Goal: Task Accomplishment & Management: Use online tool/utility

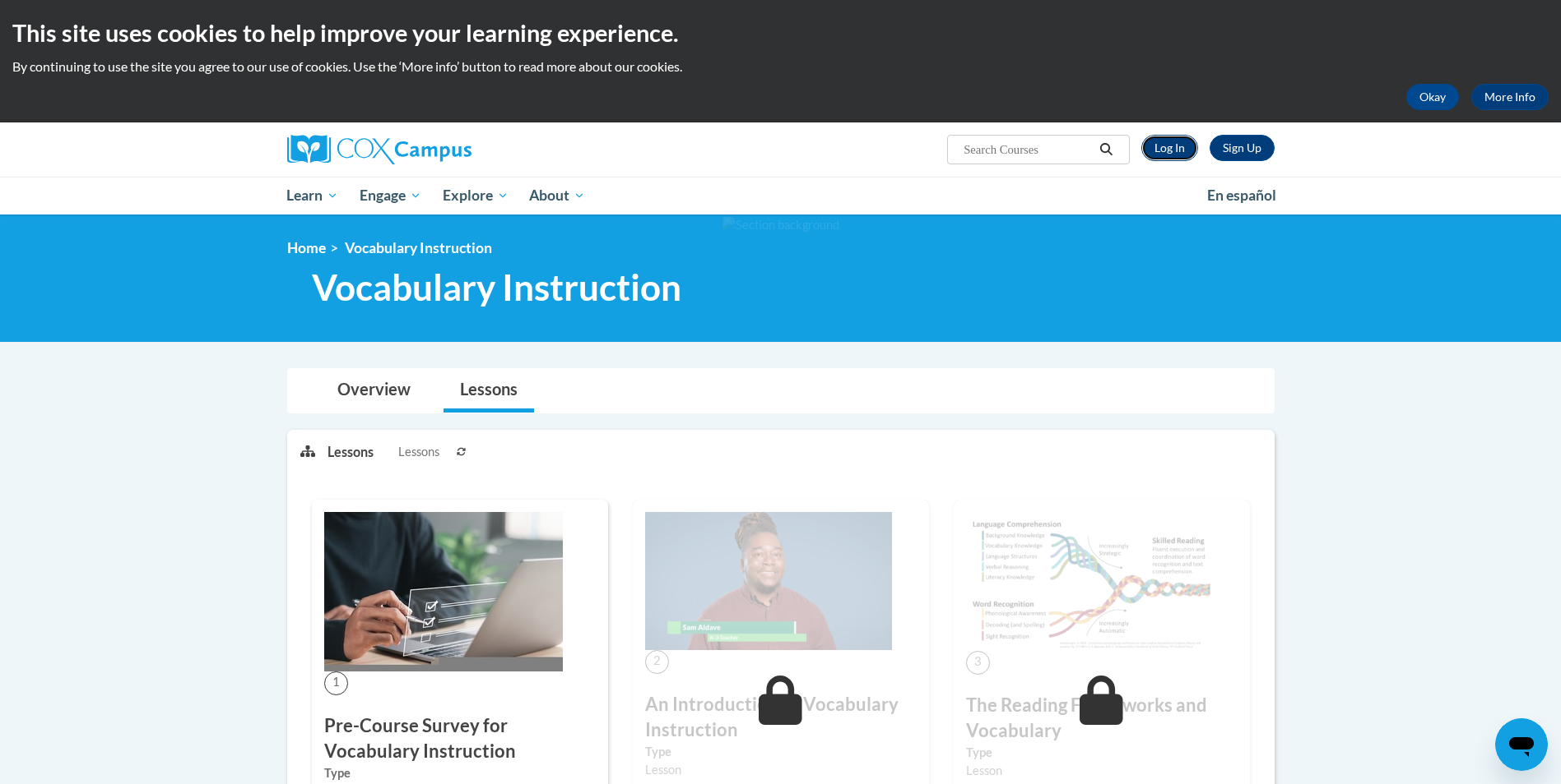
click at [1168, 148] on link "Log In" at bounding box center [1169, 148] width 57 height 27
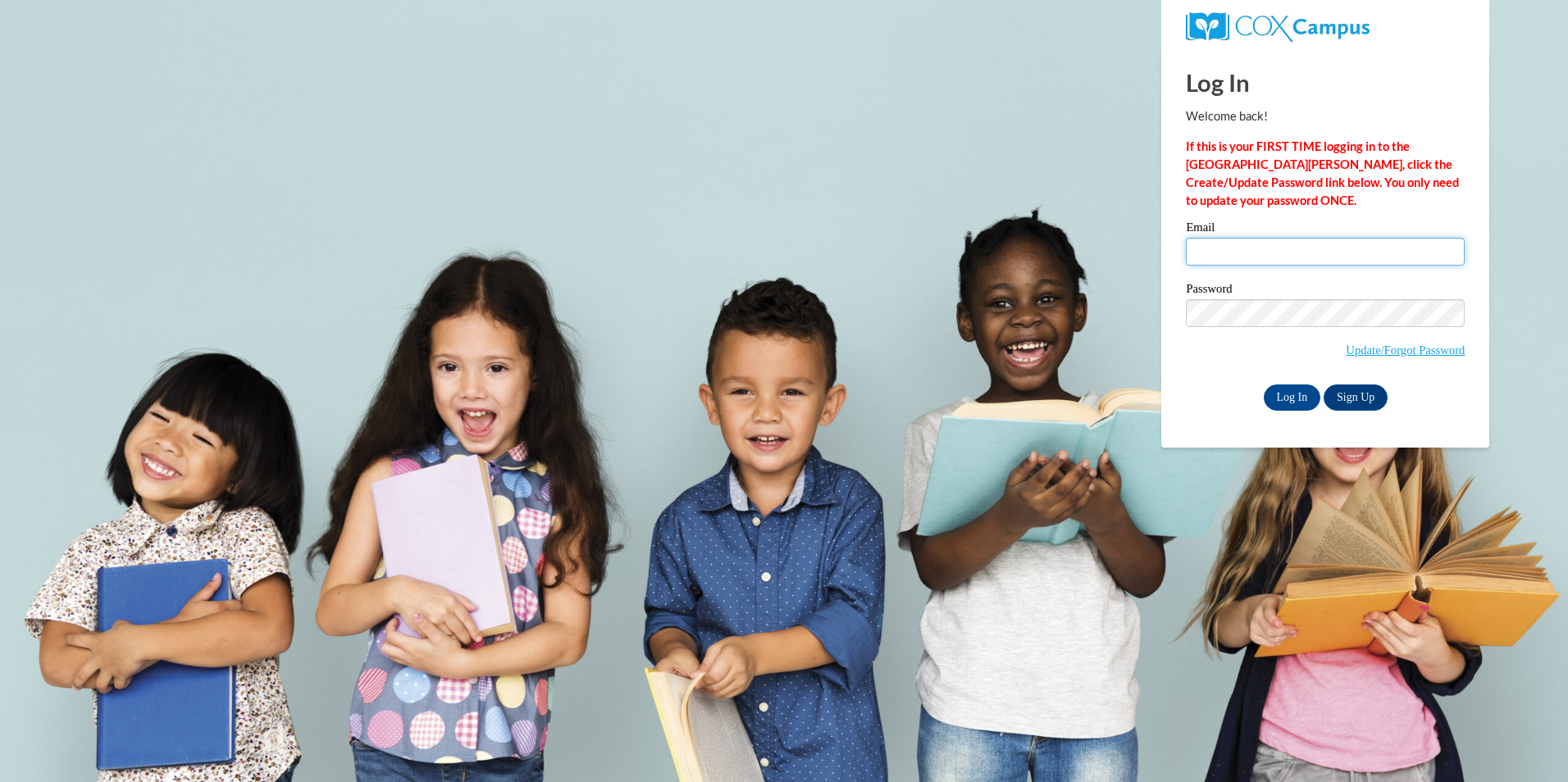
click at [1235, 246] on input "Email" at bounding box center [1325, 252] width 279 height 28
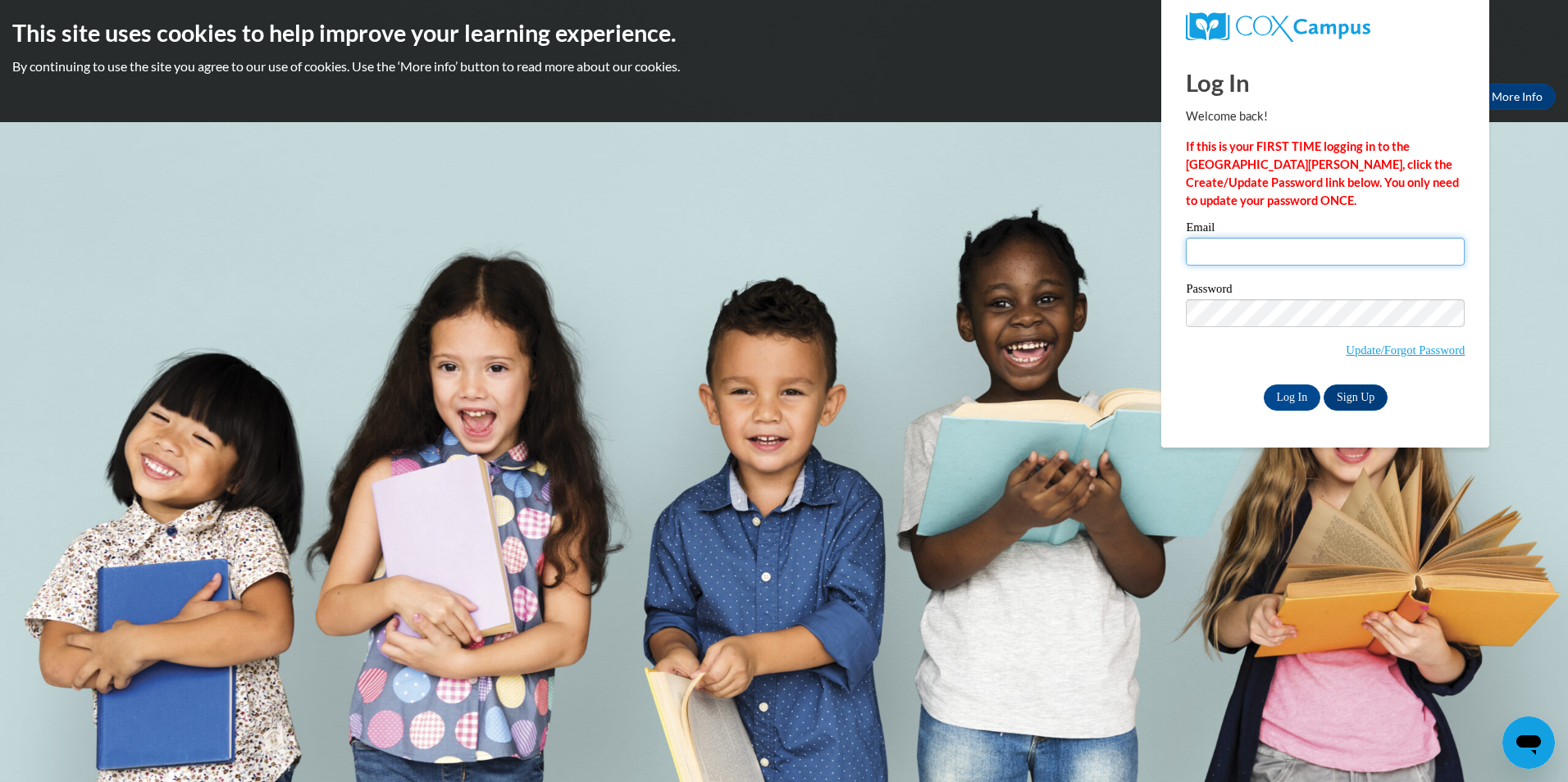
type input "marei.carter@gmail.com"
click at [1304, 397] on input "Log In" at bounding box center [1291, 398] width 57 height 26
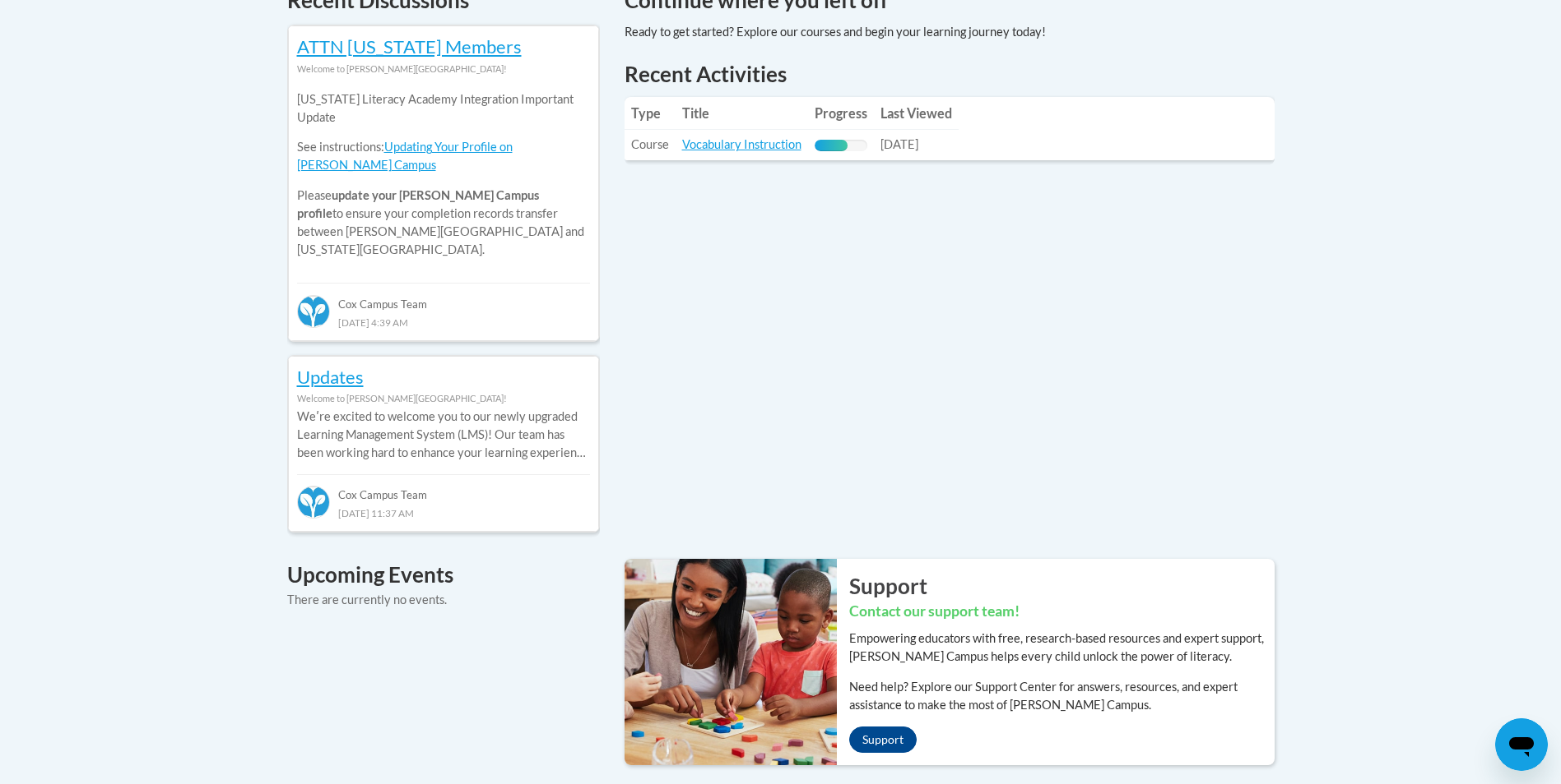
scroll to position [757, 0]
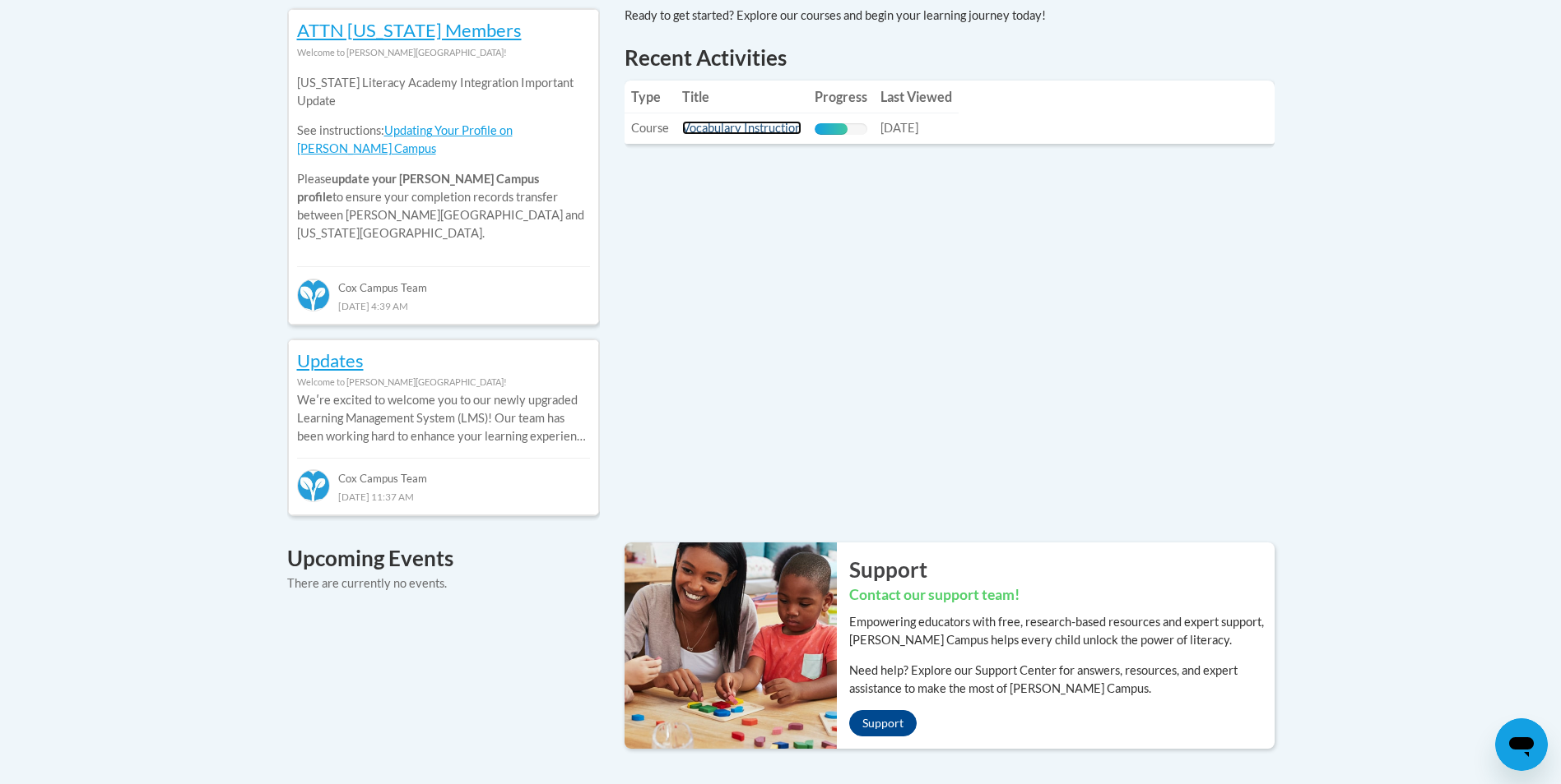
click at [734, 126] on link "Vocabulary Instruction" at bounding box center [741, 128] width 119 height 14
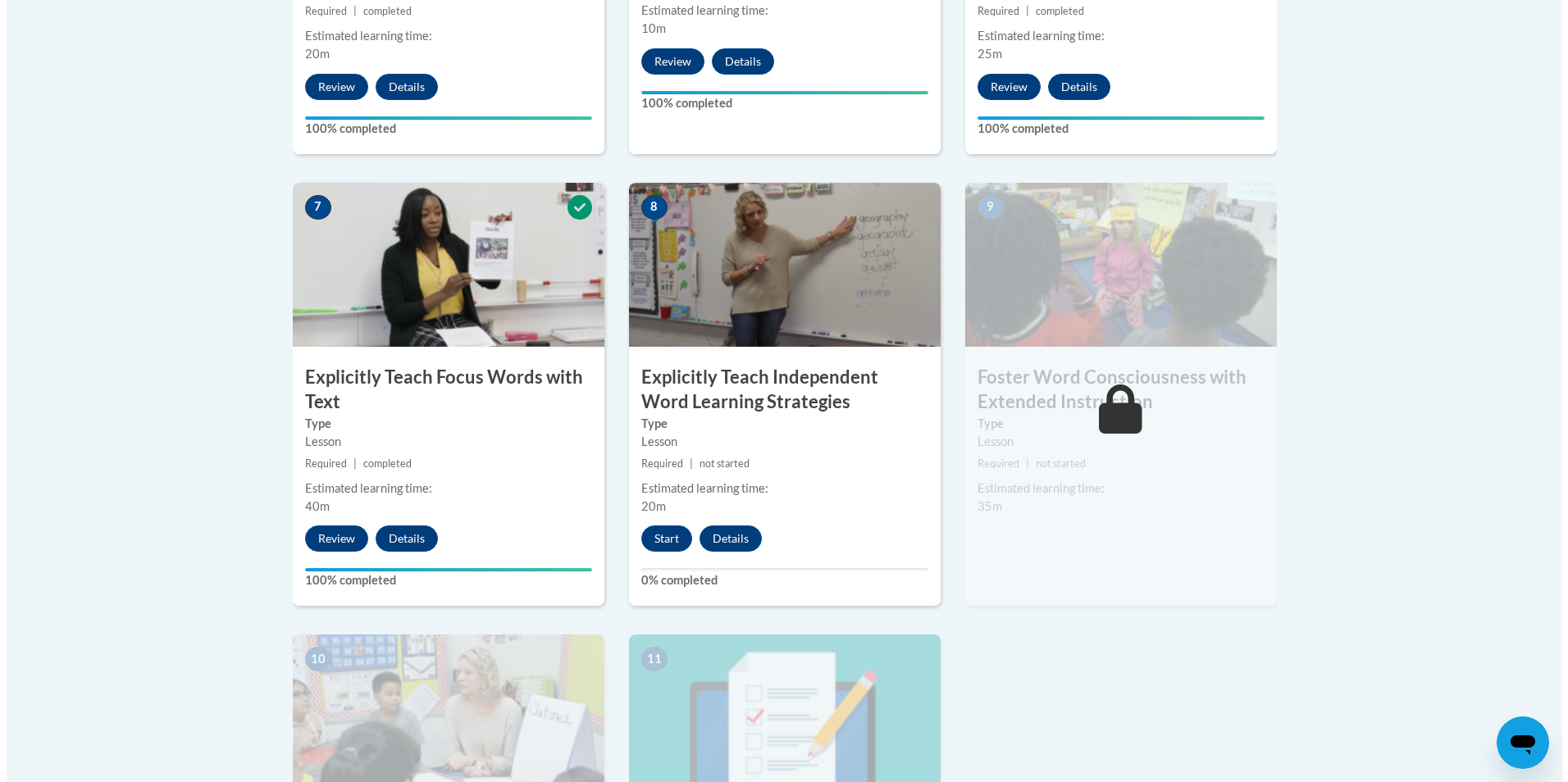
scroll to position [1378, 0]
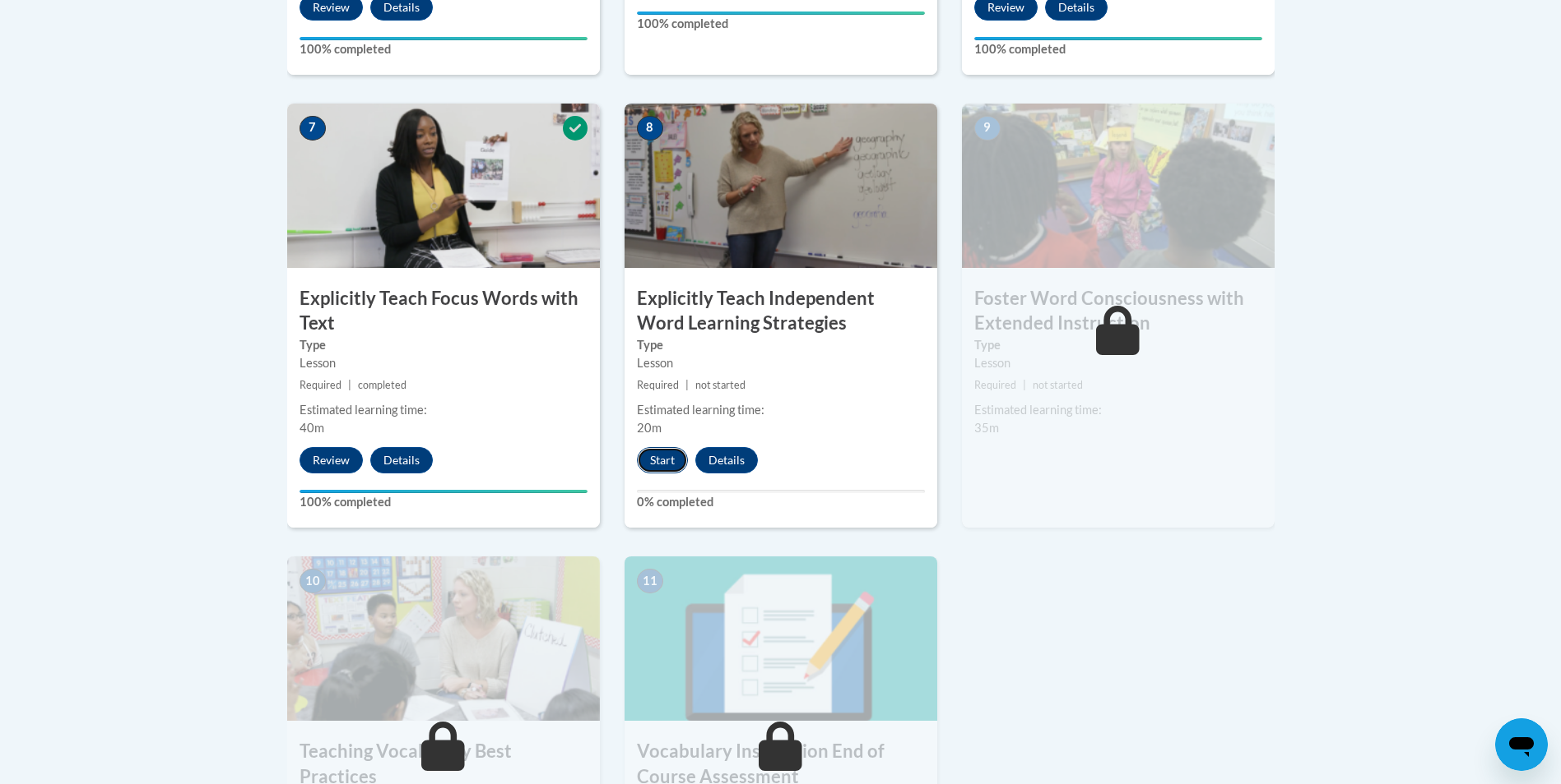
click at [662, 468] on button "Start" at bounding box center [662, 461] width 51 height 27
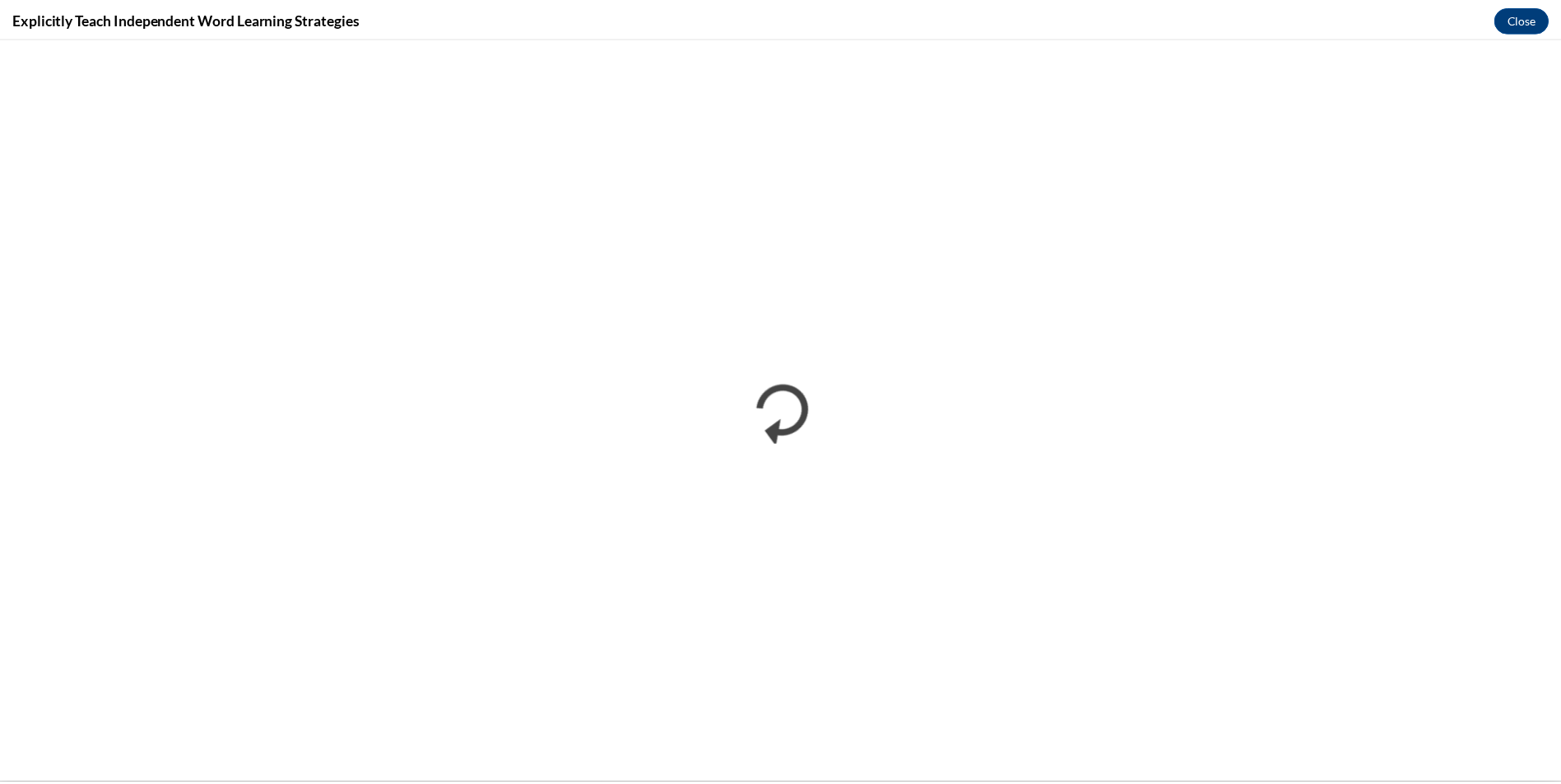
scroll to position [0, 0]
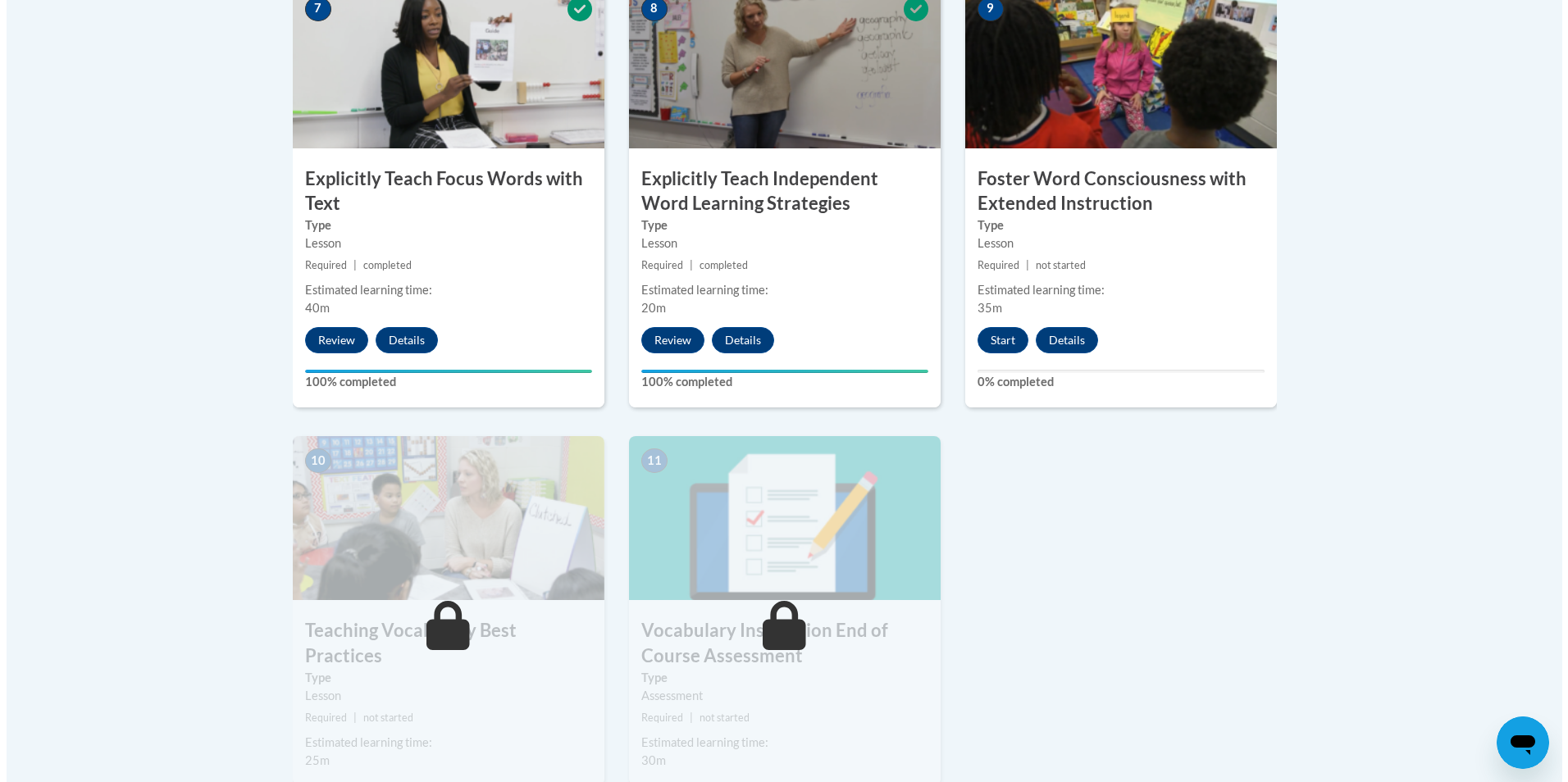
scroll to position [1542, 0]
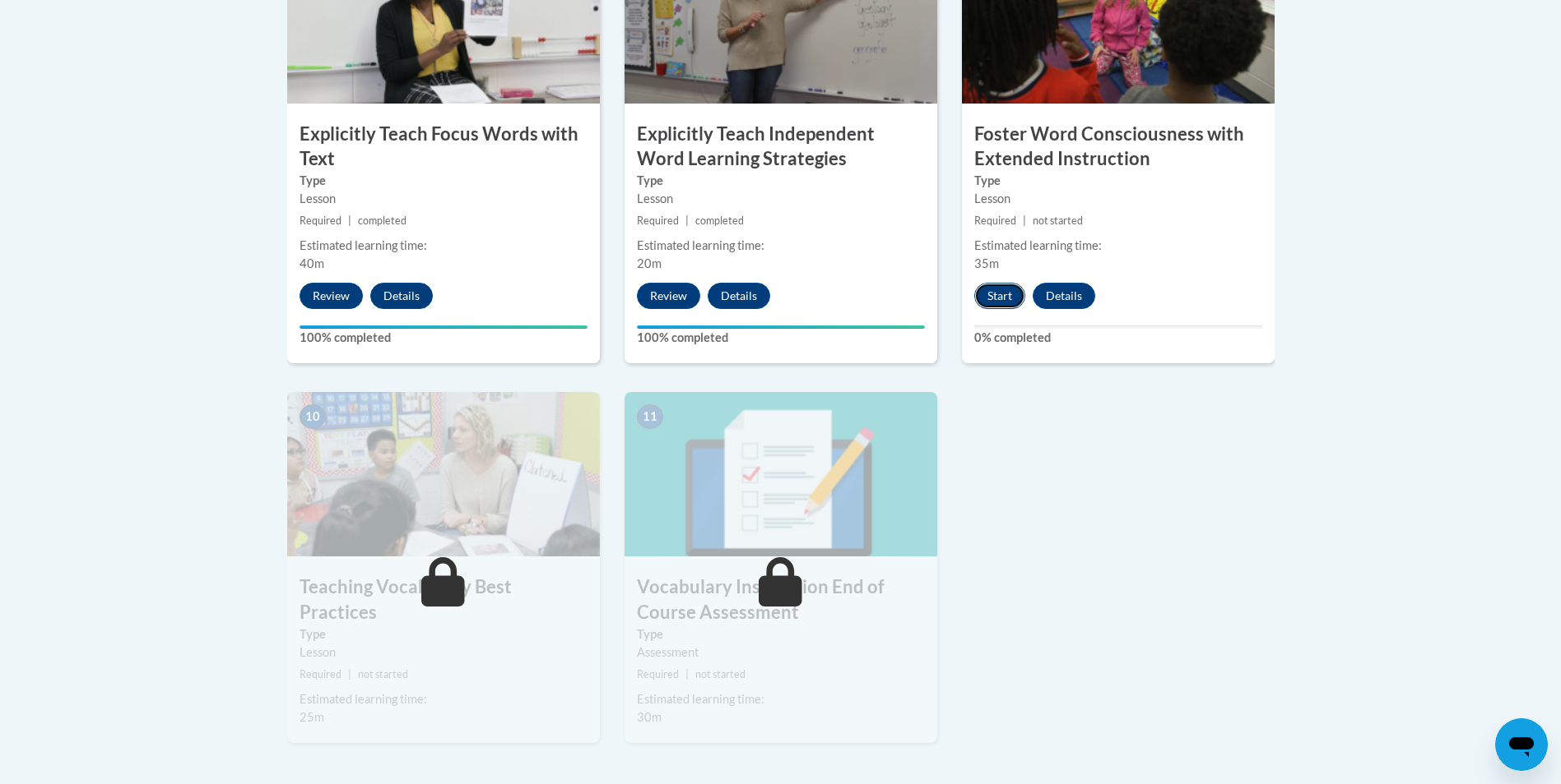
click at [995, 293] on button "Start" at bounding box center [999, 296] width 51 height 27
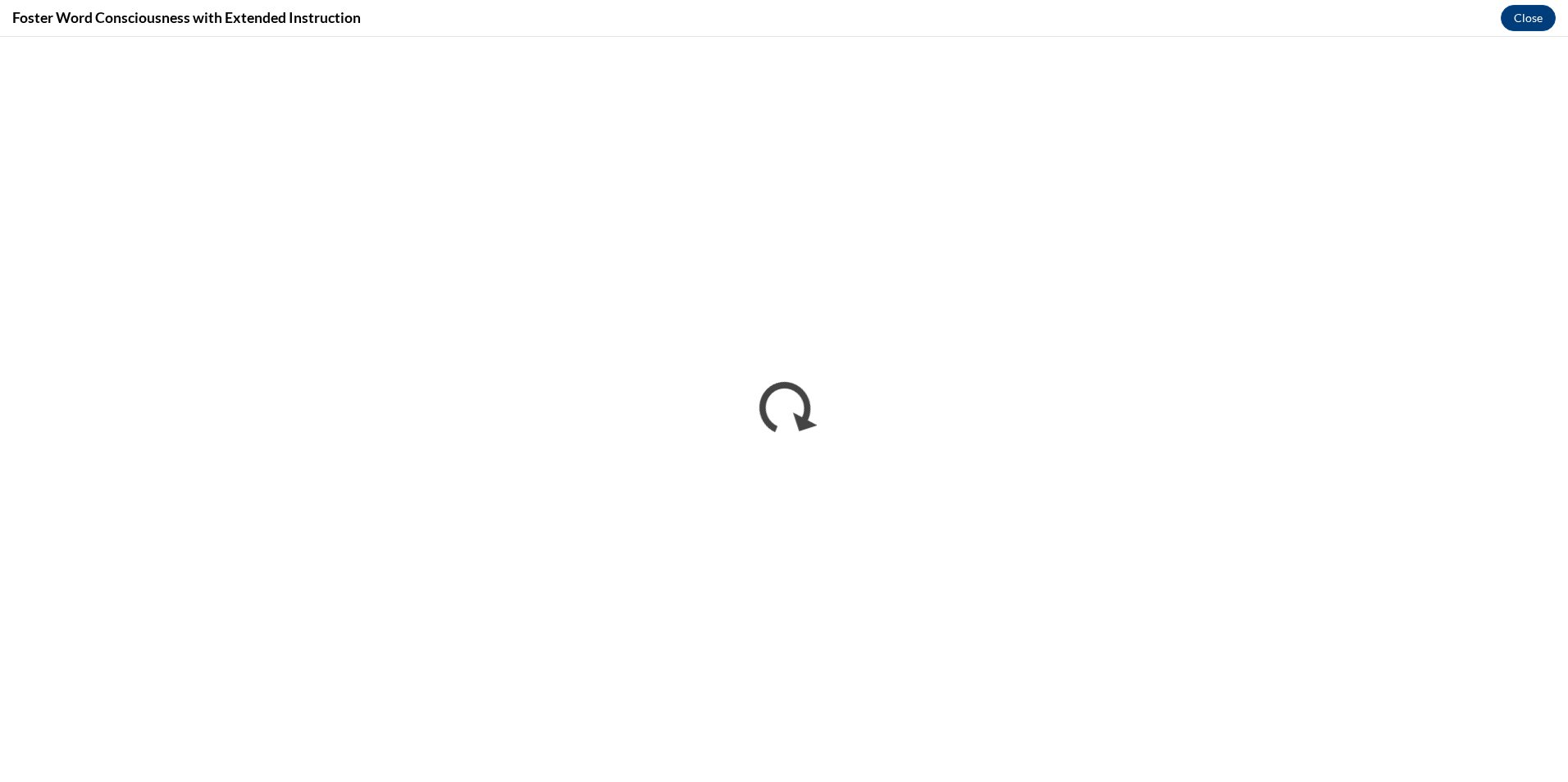
scroll to position [0, 0]
